Goal: Task Accomplishment & Management: Use online tool/utility

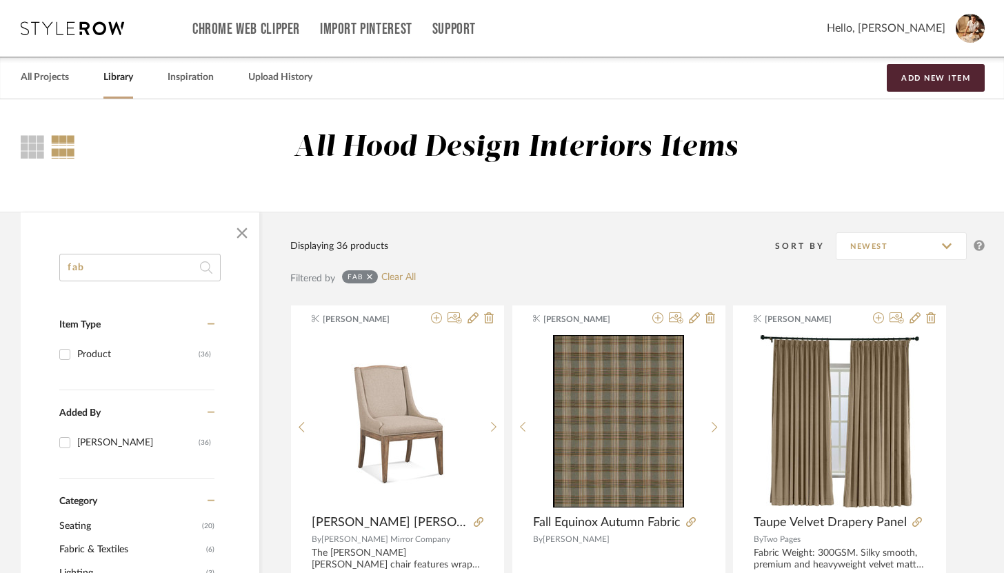
drag, startPoint x: 163, startPoint y: 265, endPoint x: 59, endPoint y: 268, distance: 104.8
click at [59, 268] on input "fab" at bounding box center [139, 268] width 161 height 28
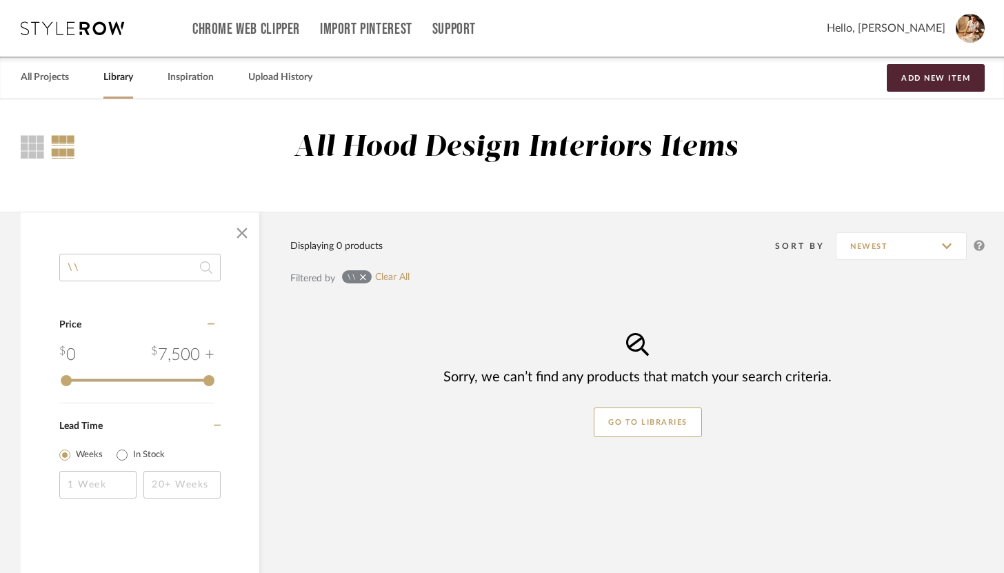
type input "\"
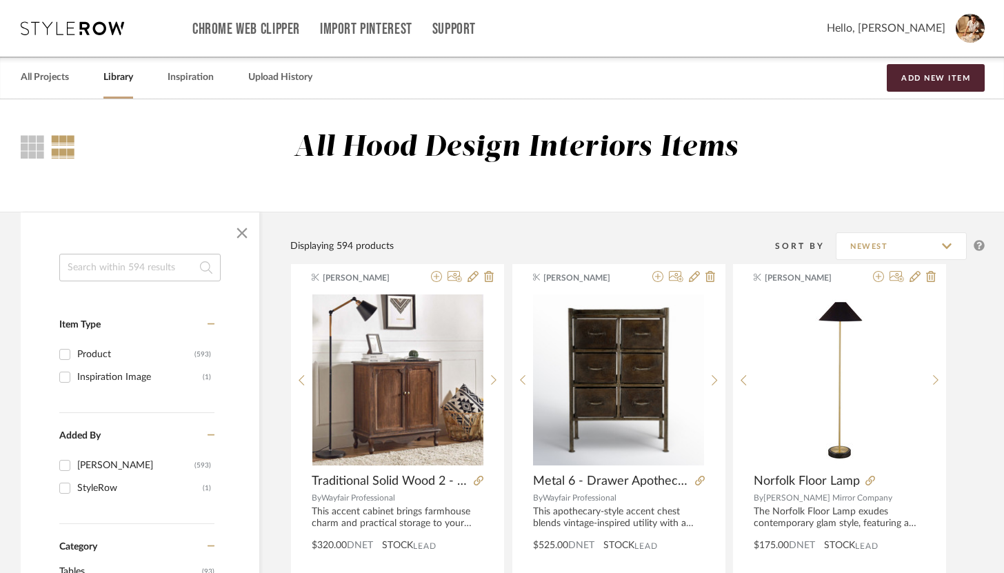
click at [74, 274] on input at bounding box center [139, 268] width 161 height 28
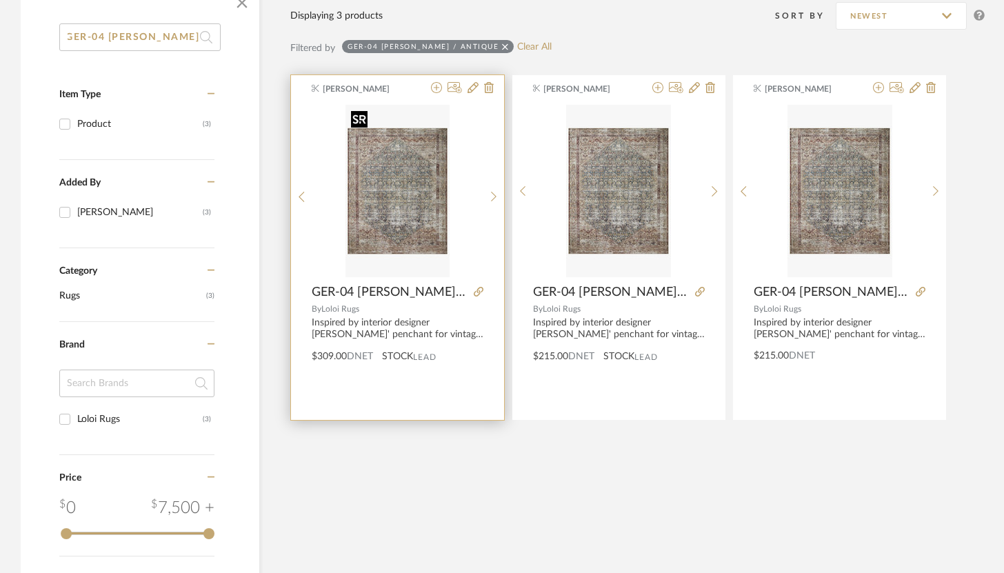
scroll to position [234, 0]
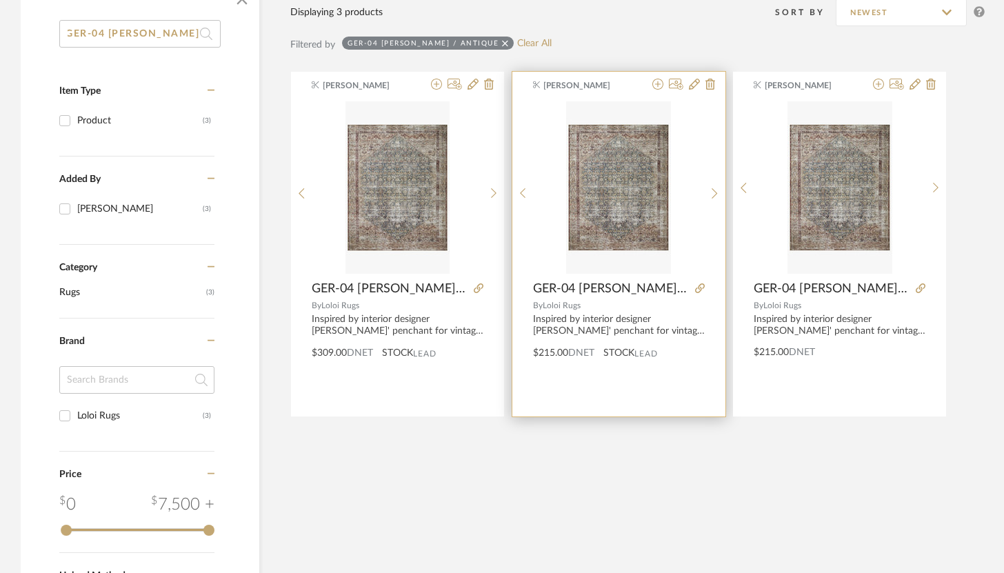
type input "GER-04 [PERSON_NAME] / Antique"
click at [623, 81] on span "[PERSON_NAME]" at bounding box center [586, 85] width 87 height 12
click at [633, 95] on div "[PERSON_NAME] GER-04 [PERSON_NAME] / Antique 7'6"x9'6" By Loloi Rugs Inspired b…" at bounding box center [618, 244] width 213 height 345
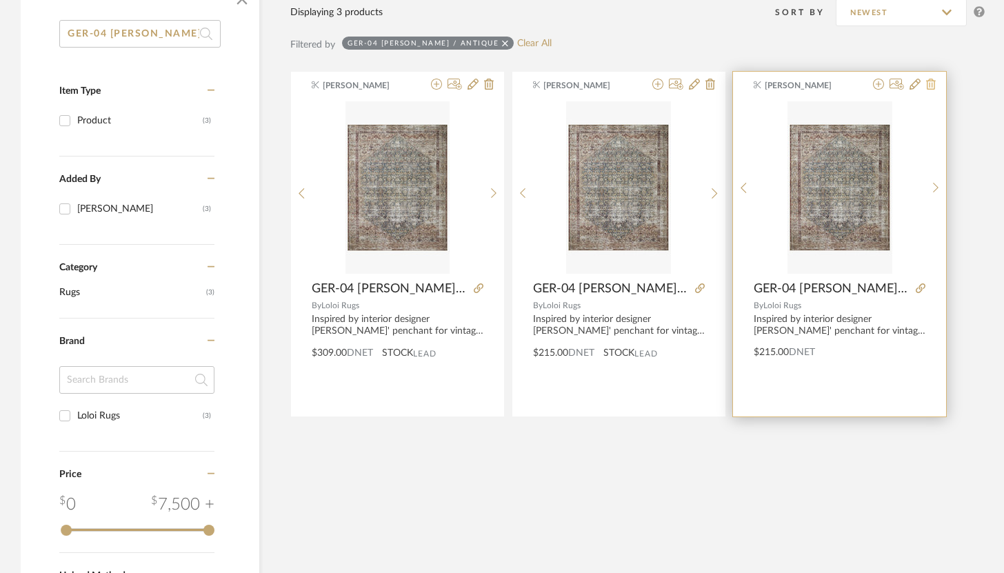
click at [742, 83] on icon at bounding box center [931, 84] width 10 height 11
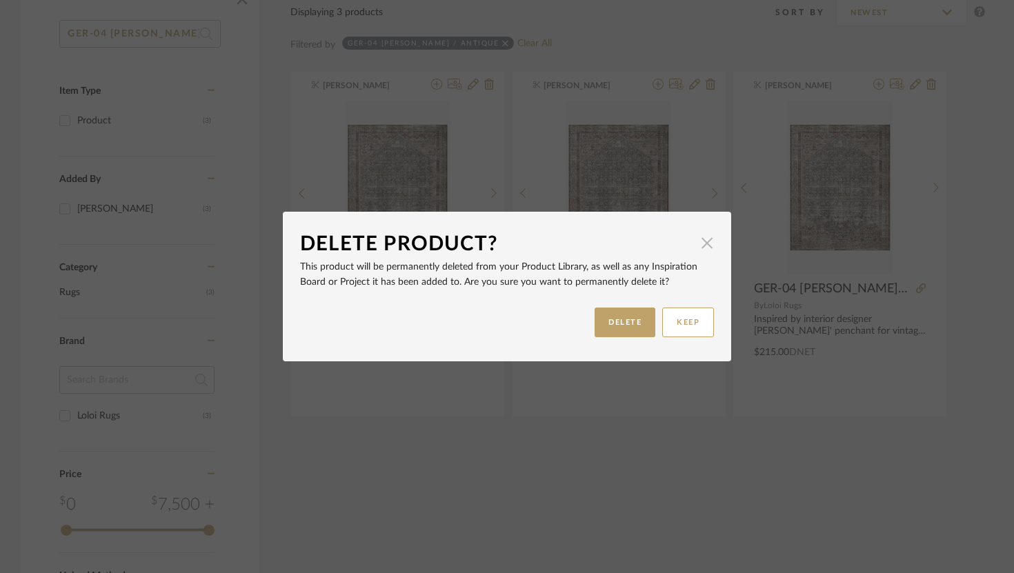
click at [701, 245] on span "button" at bounding box center [707, 243] width 28 height 28
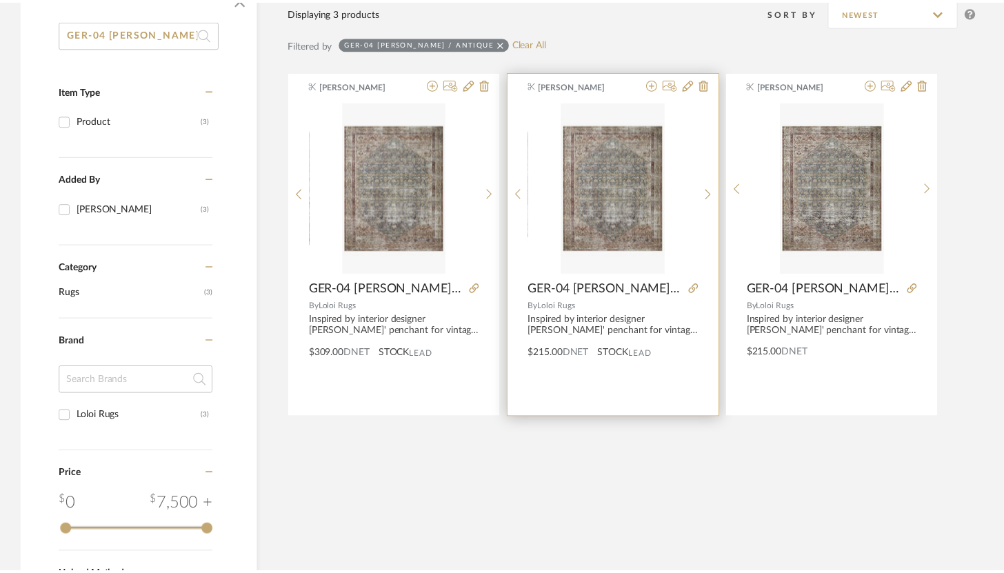
scroll to position [234, 0]
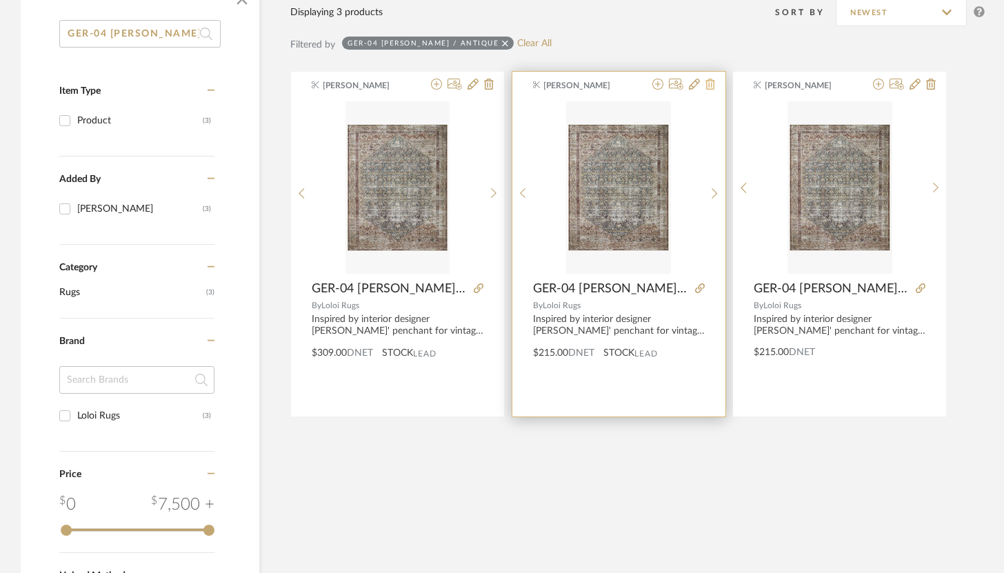
click at [709, 81] on icon at bounding box center [710, 84] width 10 height 11
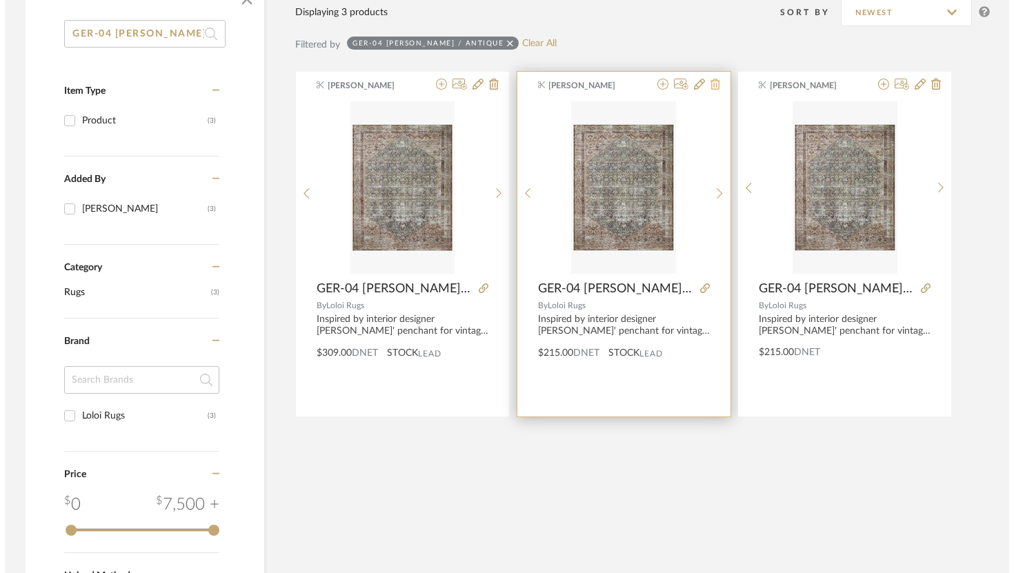
scroll to position [0, 0]
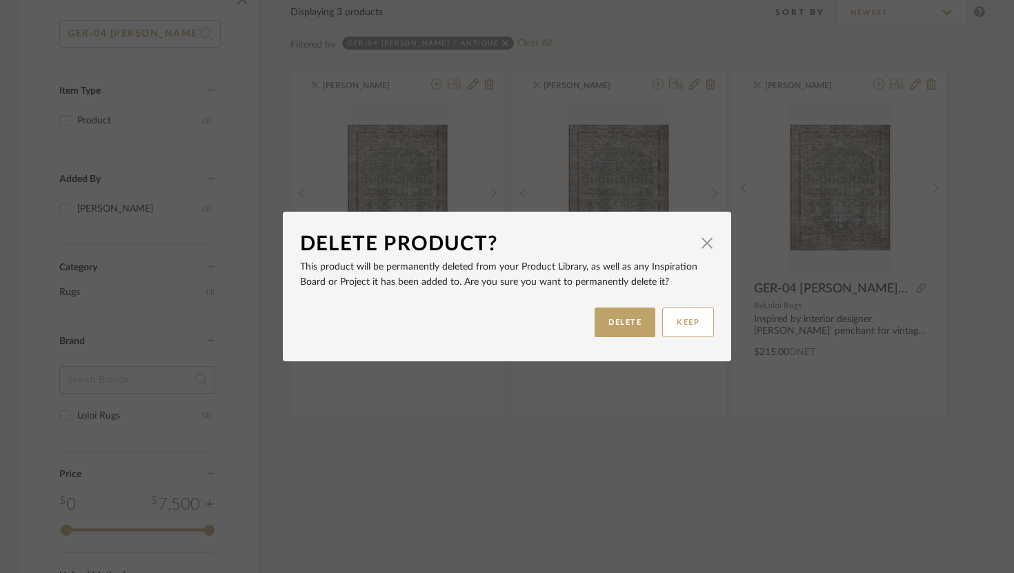
click at [709, 245] on dialog-content "Delete Product? × This product will be permanently deleted from your Product Li…" at bounding box center [507, 287] width 448 height 150
click at [702, 243] on span "button" at bounding box center [707, 243] width 28 height 28
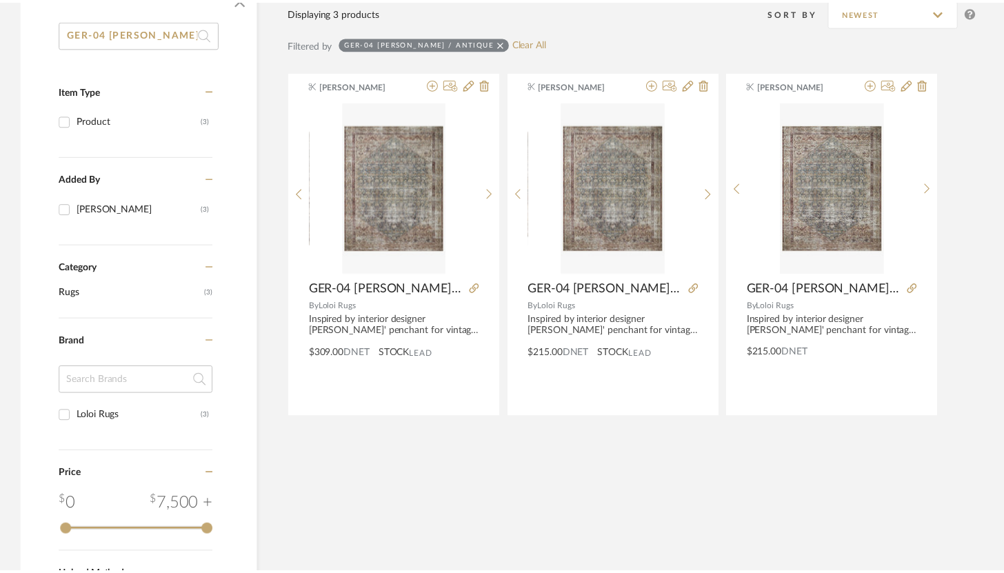
scroll to position [234, 0]
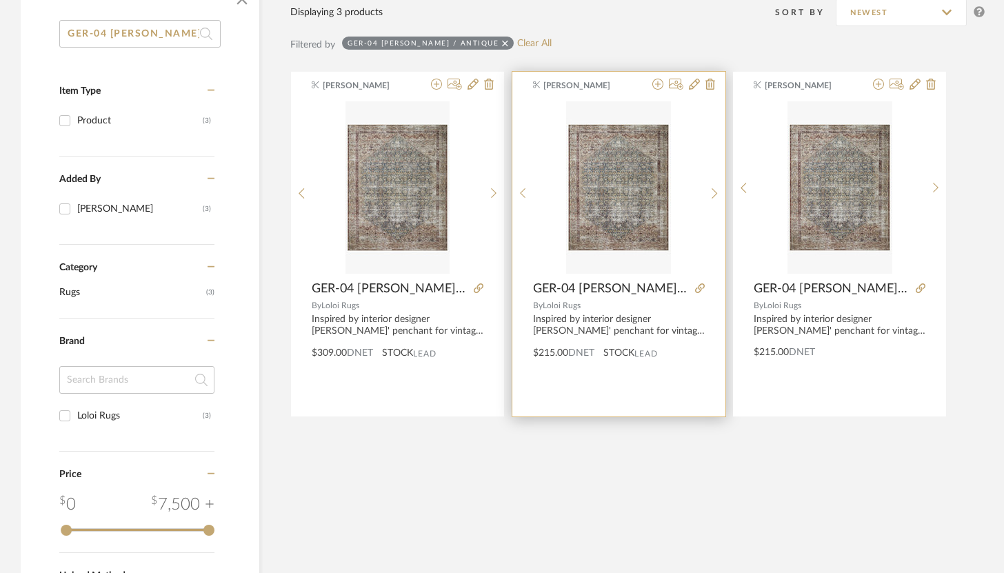
click at [625, 97] on div "[PERSON_NAME] GER-04 [PERSON_NAME] / Antique 7'6"x9'6" By Loloi Rugs Inspired b…" at bounding box center [618, 244] width 213 height 345
click at [629, 85] on span "[PERSON_NAME]" at bounding box center [586, 85] width 87 height 12
click at [679, 327] on div "Inspired by interior designer [PERSON_NAME]' penchant for vintage rugs, the Geo…" at bounding box center [619, 325] width 172 height 23
click at [619, 290] on span "GER-04 [PERSON_NAME] / Antique 7'6"x9'6"" at bounding box center [611, 288] width 157 height 15
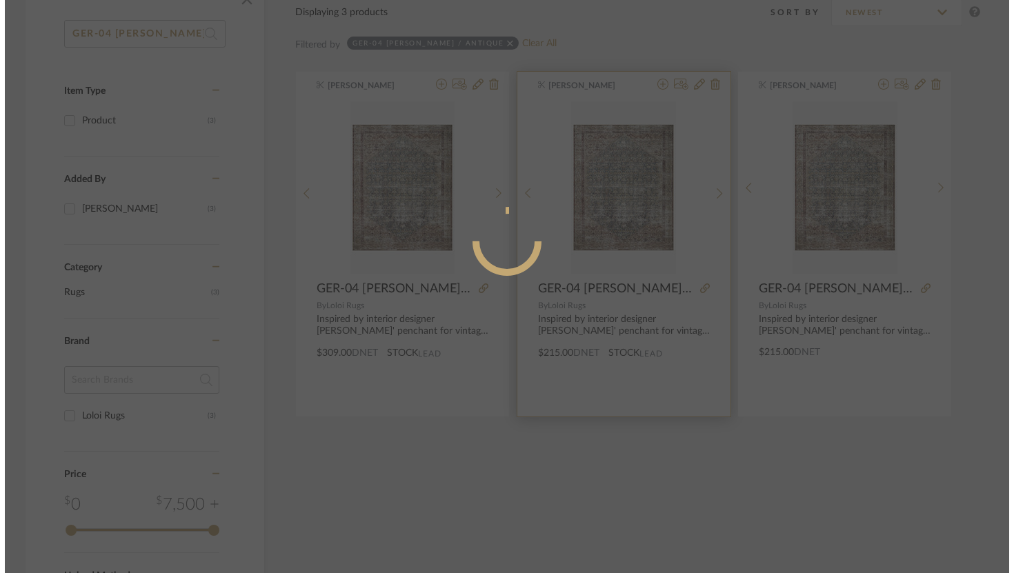
scroll to position [0, 0]
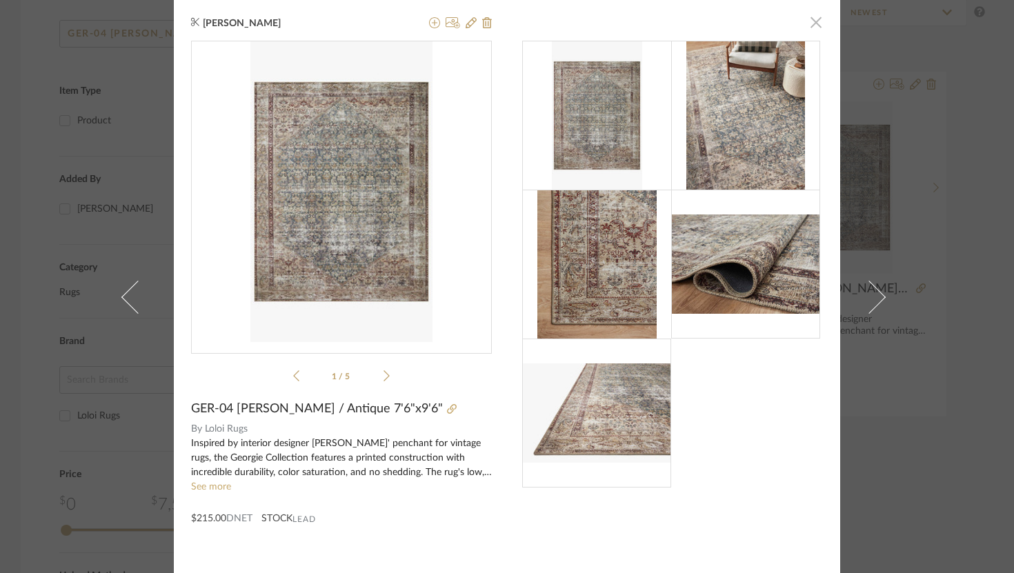
click at [742, 24] on span "button" at bounding box center [816, 22] width 28 height 28
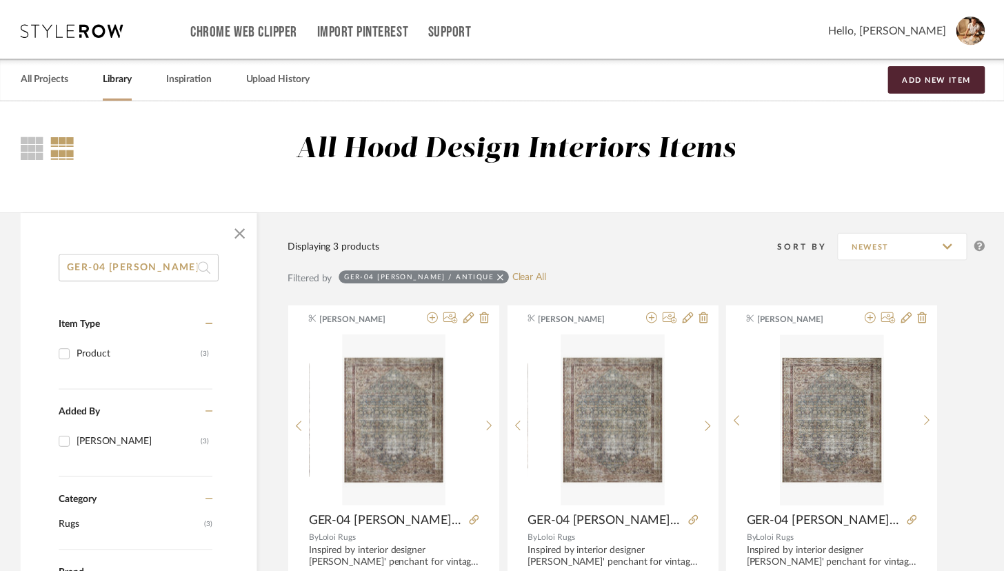
scroll to position [234, 0]
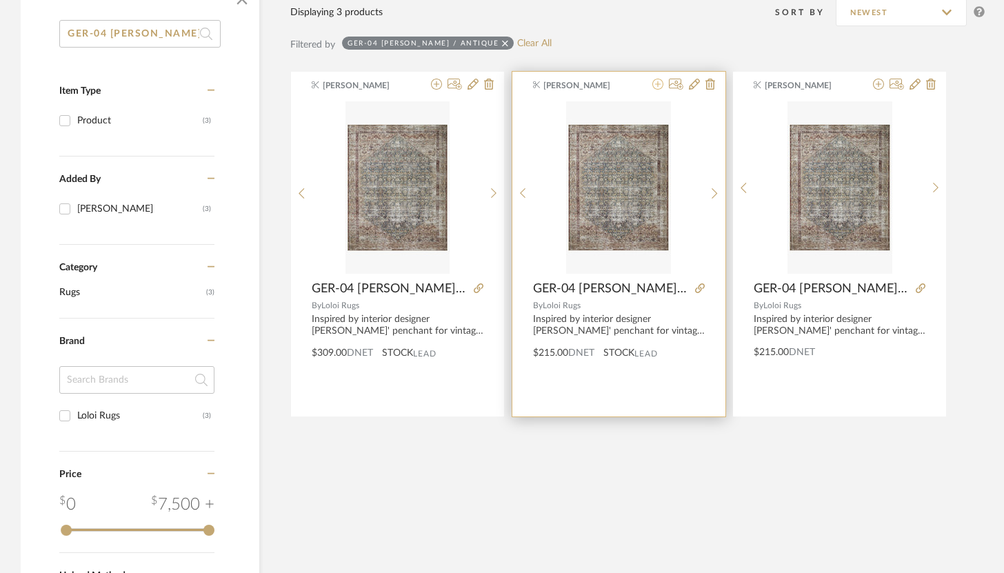
click at [658, 82] on icon at bounding box center [657, 84] width 11 height 11
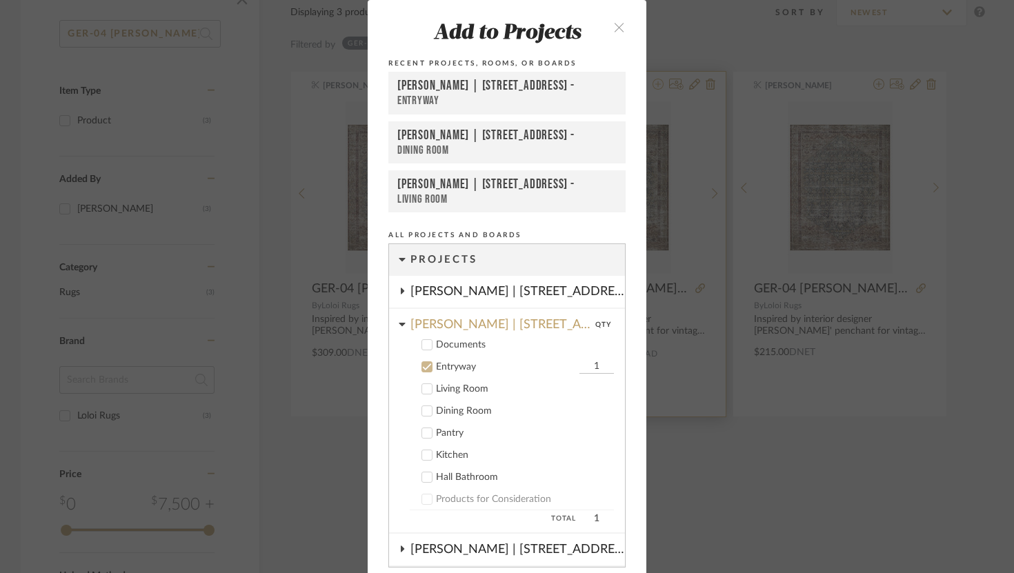
scroll to position [96, 0]
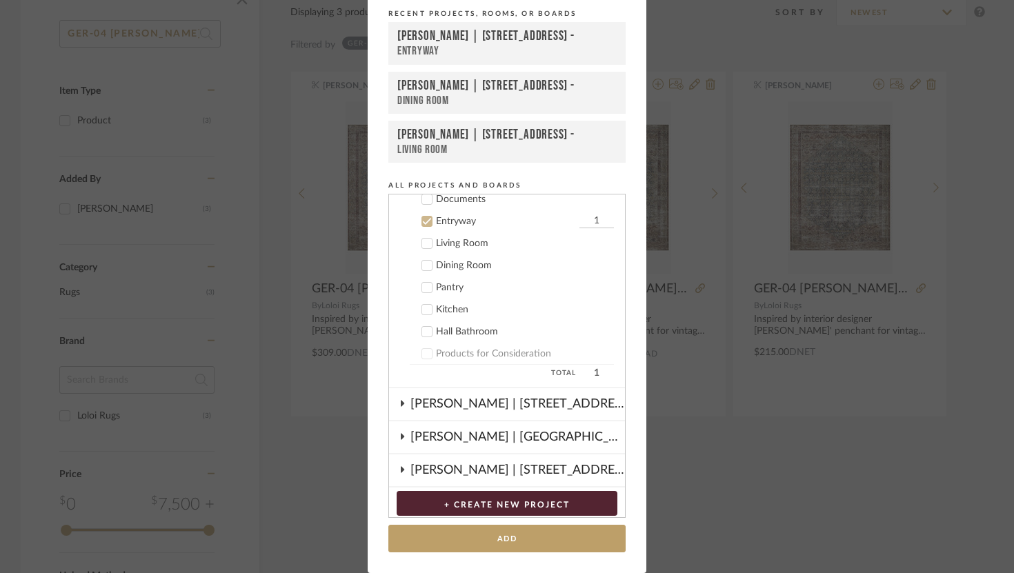
click at [423, 219] on icon at bounding box center [427, 221] width 10 height 10
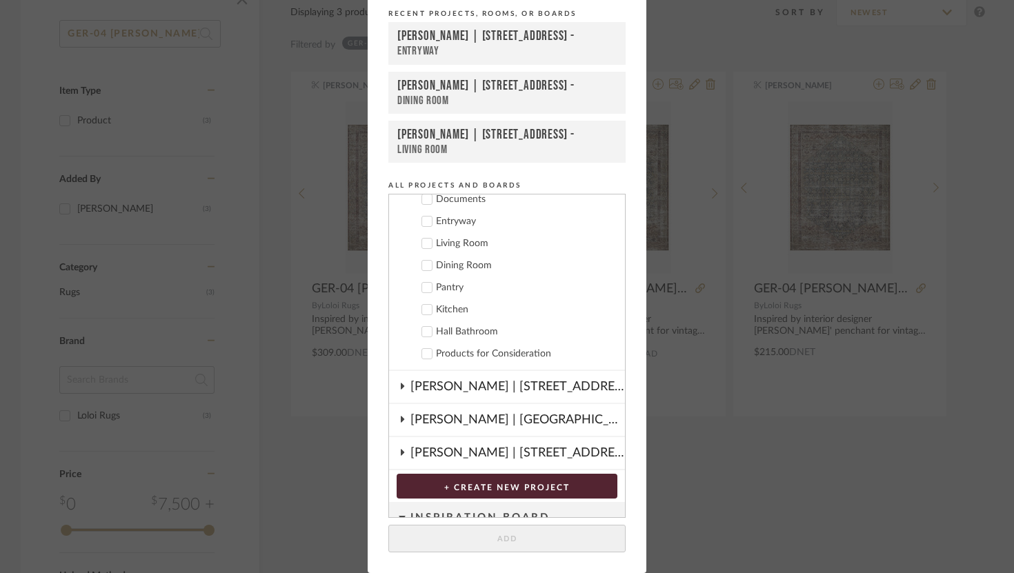
click at [434, 450] on div "[PERSON_NAME] | [STREET_ADDRESS]" at bounding box center [517, 453] width 214 height 32
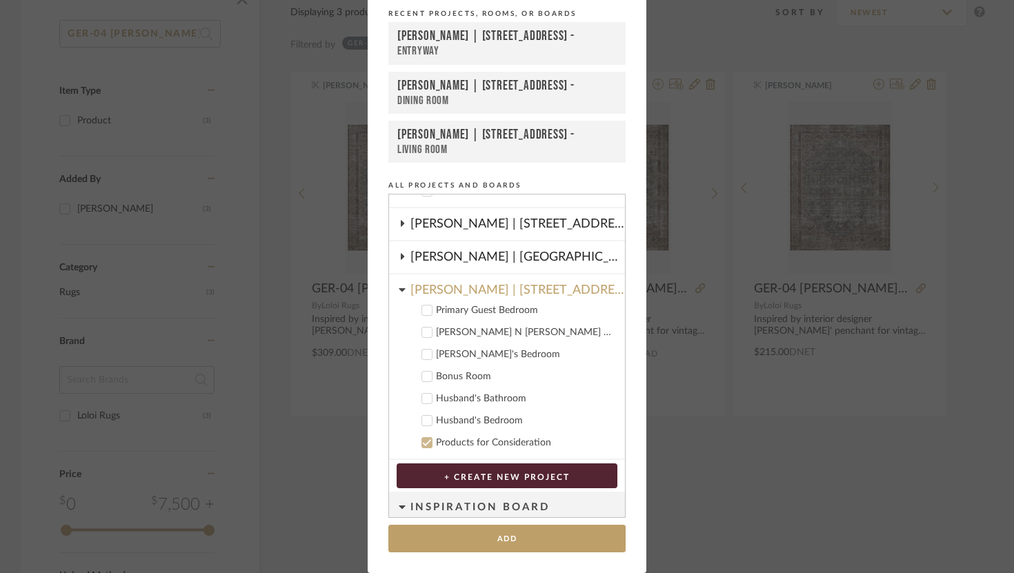
scroll to position [259, 0]
click at [421, 425] on div at bounding box center [426, 419] width 11 height 11
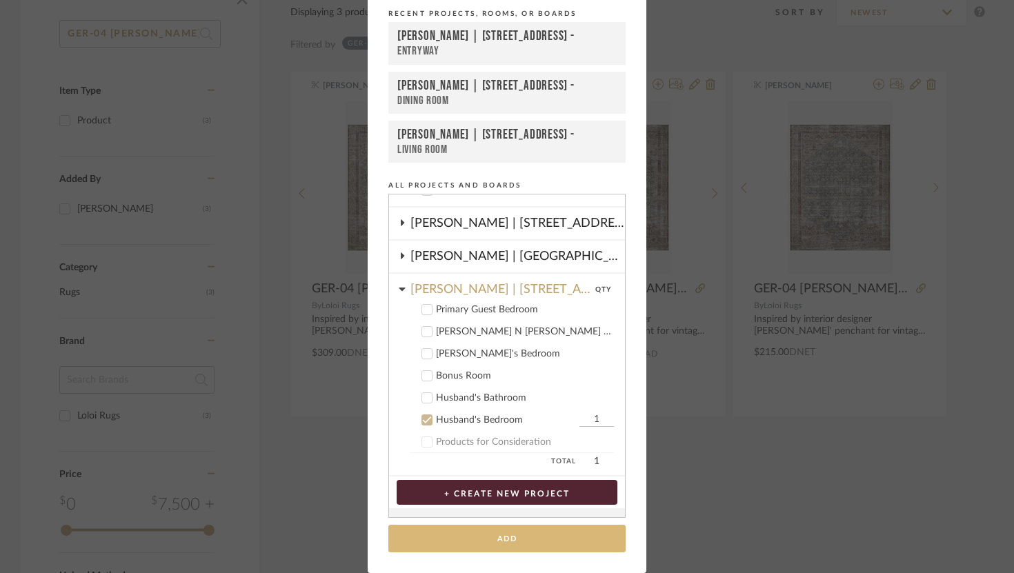
click at [503, 543] on button "Add" at bounding box center [506, 539] width 237 height 28
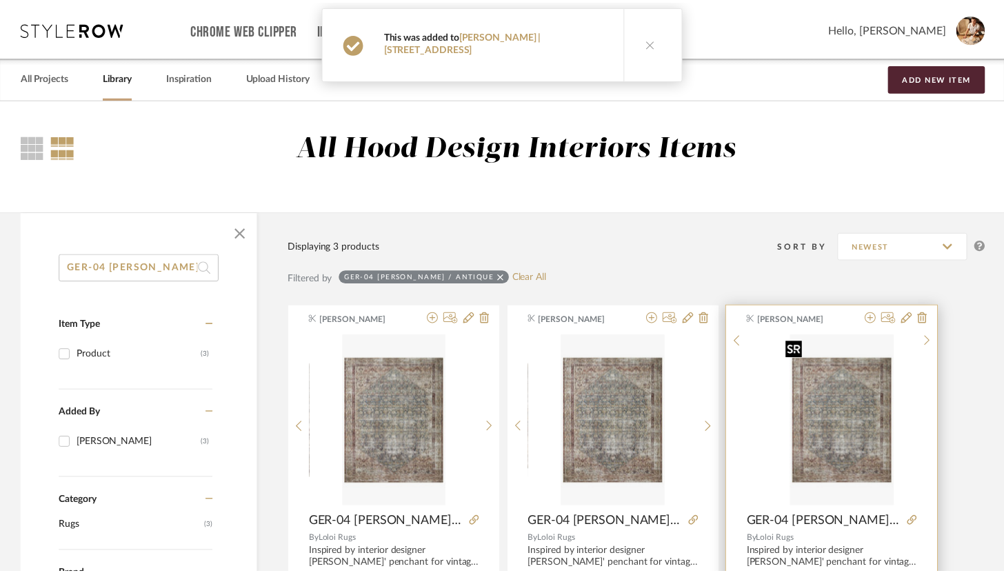
scroll to position [234, 0]
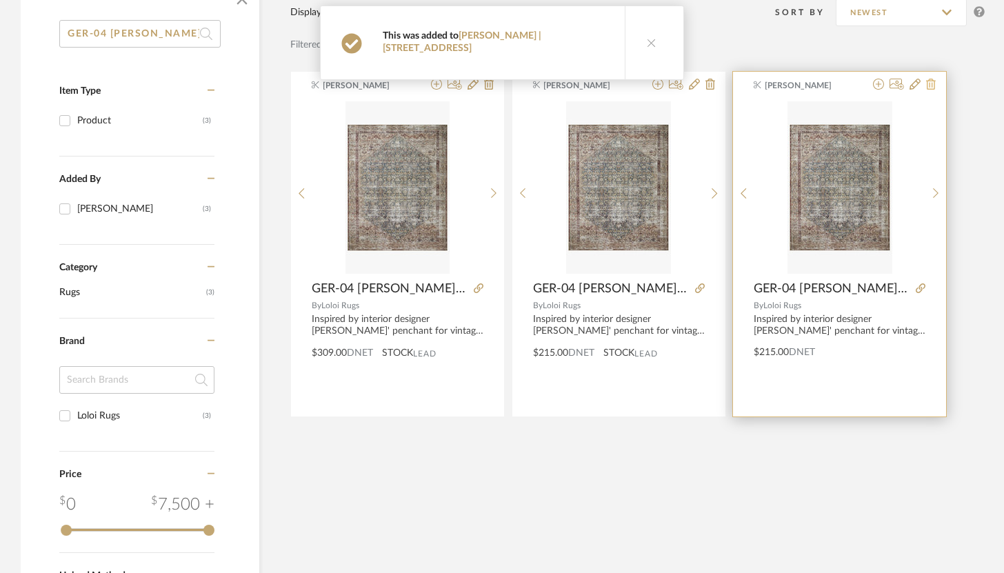
click at [742, 85] on icon at bounding box center [931, 84] width 10 height 11
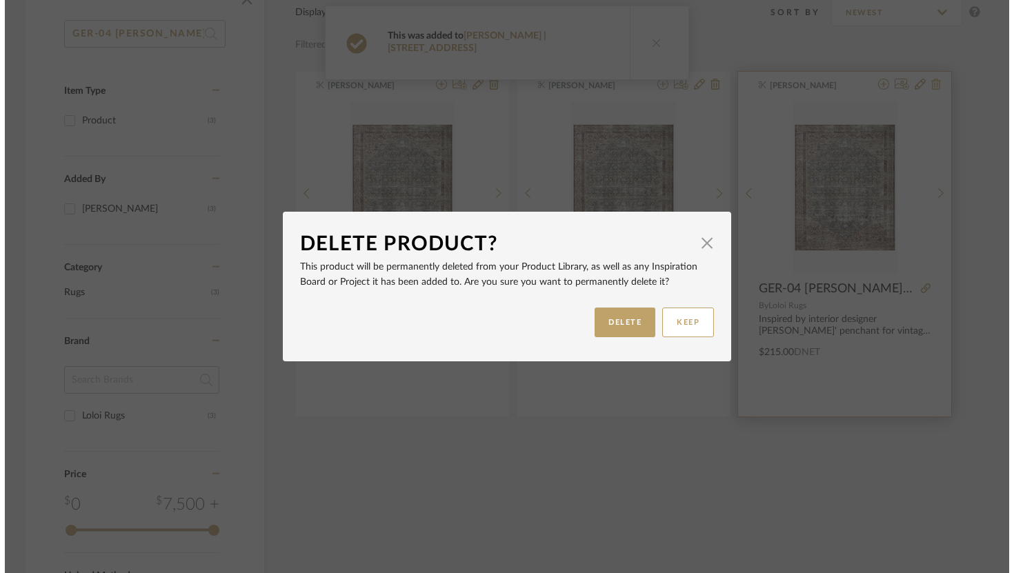
scroll to position [0, 0]
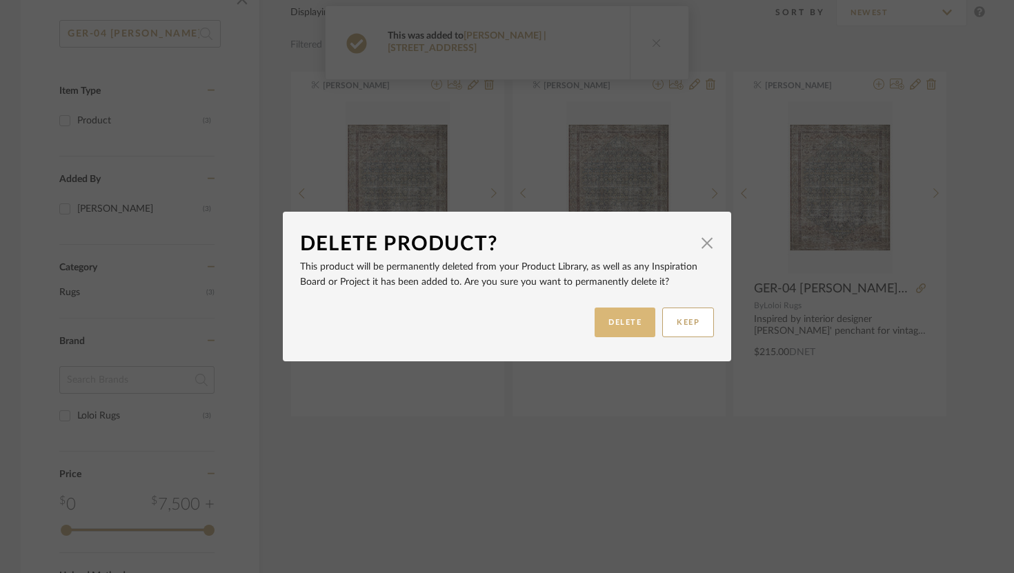
click at [625, 326] on button "DELETE" at bounding box center [624, 323] width 61 height 30
